Goal: Information Seeking & Learning: Learn about a topic

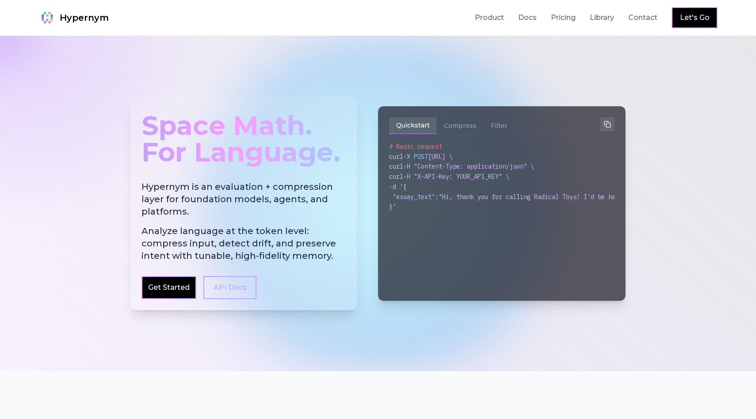
click at [153, 188] on h2 "Hypernym is an evaluation + compression layer for foundation models, agents, an…" at bounding box center [244, 220] width 204 height 81
click at [155, 188] on h2 "Hypernym is an evaluation + compression layer for foundation models, agents, an…" at bounding box center [244, 220] width 204 height 81
click at [151, 187] on h2 "Hypernym is an evaluation + compression layer for foundation models, agents, an…" at bounding box center [244, 220] width 204 height 81
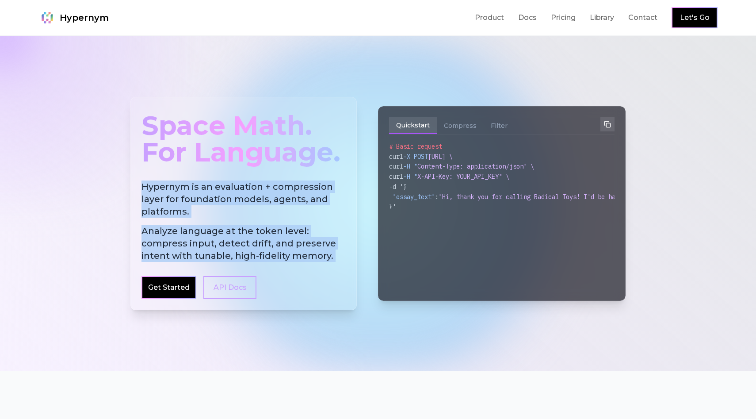
drag, startPoint x: 151, startPoint y: 187, endPoint x: 331, endPoint y: 257, distance: 192.7
click at [331, 257] on h2 "Hypernym is an evaluation + compression layer for foundation models, agents, an…" at bounding box center [244, 220] width 204 height 81
copy h2 "Hypernym is an evaluation + compression layer for foundation models, agents, an…"
click at [502, 16] on link "Product" at bounding box center [489, 17] width 29 height 11
